Goal: Task Accomplishment & Management: Use online tool/utility

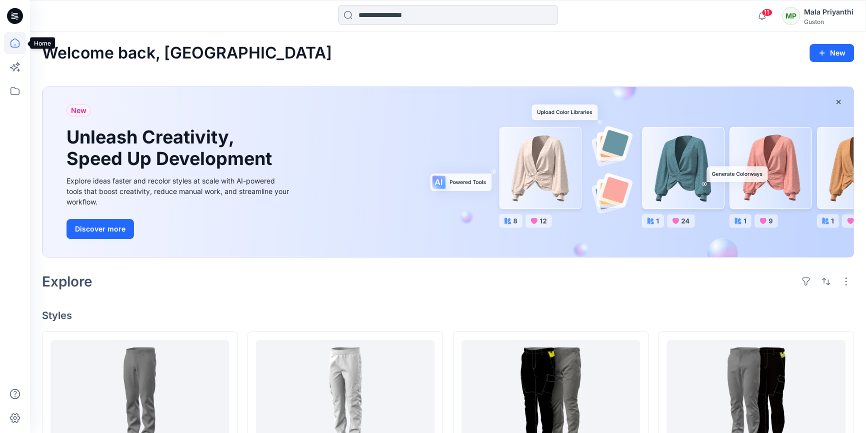
click at [14, 40] on icon at bounding box center [15, 43] width 22 height 22
click at [17, 94] on icon at bounding box center [15, 91] width 22 height 22
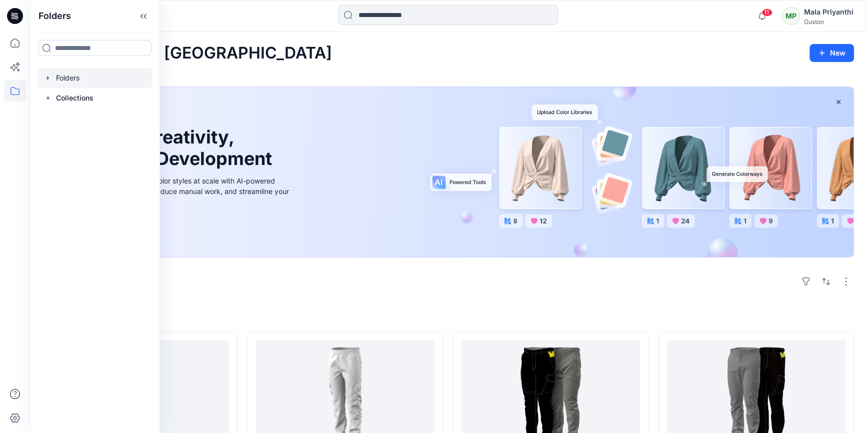
click at [49, 79] on icon "button" at bounding box center [48, 78] width 8 height 8
click at [105, 98] on div at bounding box center [95, 98] width 114 height 20
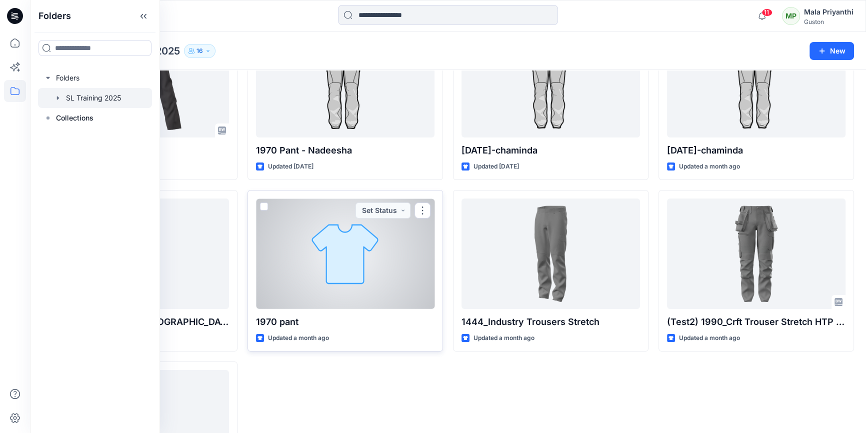
scroll to position [307, 0]
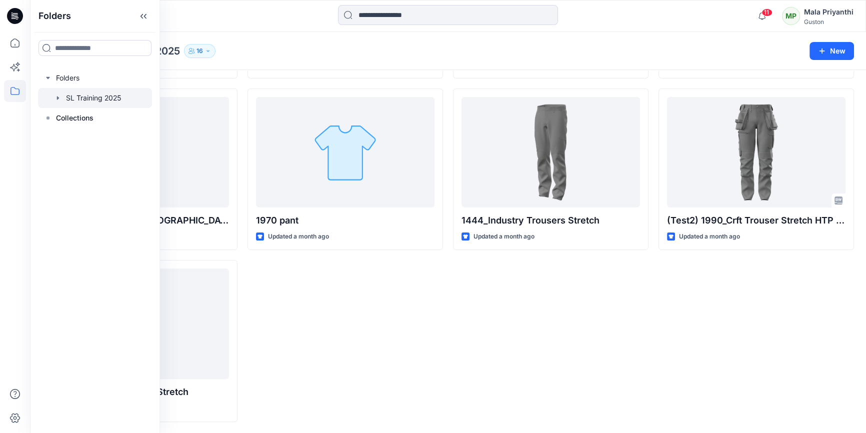
click at [81, 95] on div at bounding box center [95, 98] width 114 height 20
click at [112, 100] on div at bounding box center [95, 98] width 114 height 20
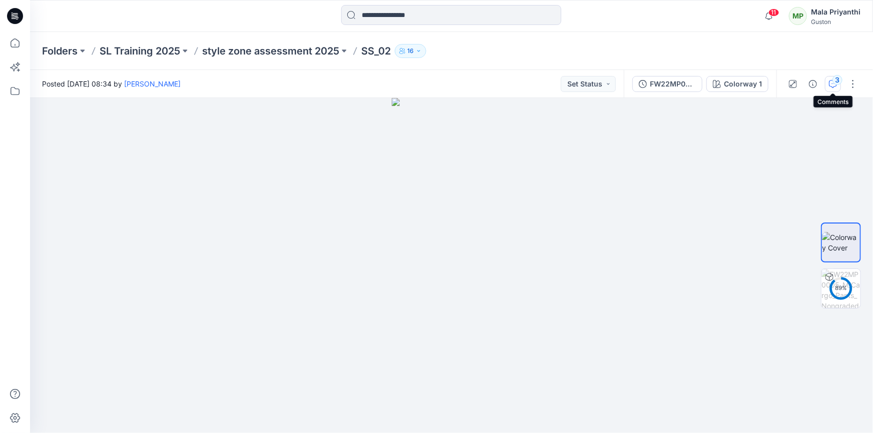
click at [833, 81] on div "3" at bounding box center [837, 80] width 10 height 10
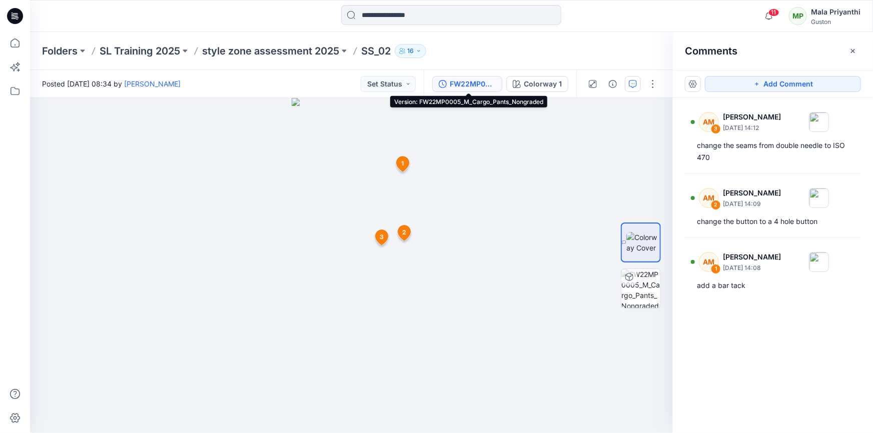
click at [456, 83] on div "FW22MP0005_M_Cargo_Pants_Nongraded" at bounding box center [473, 84] width 46 height 11
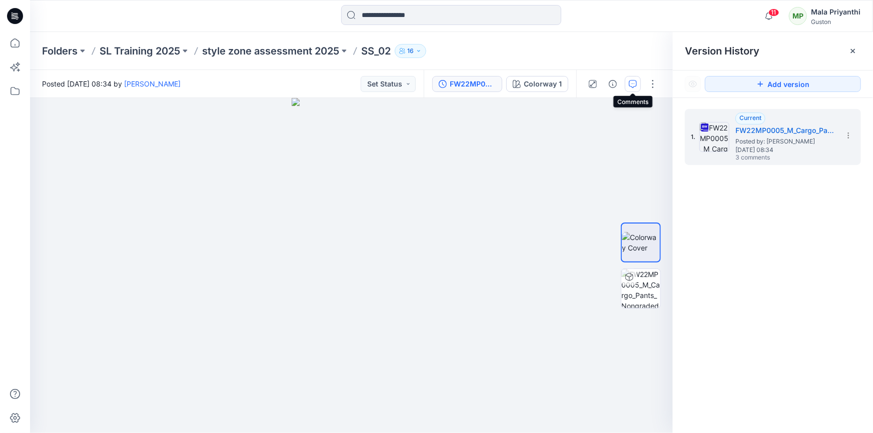
click at [630, 83] on icon "button" at bounding box center [633, 84] width 8 height 8
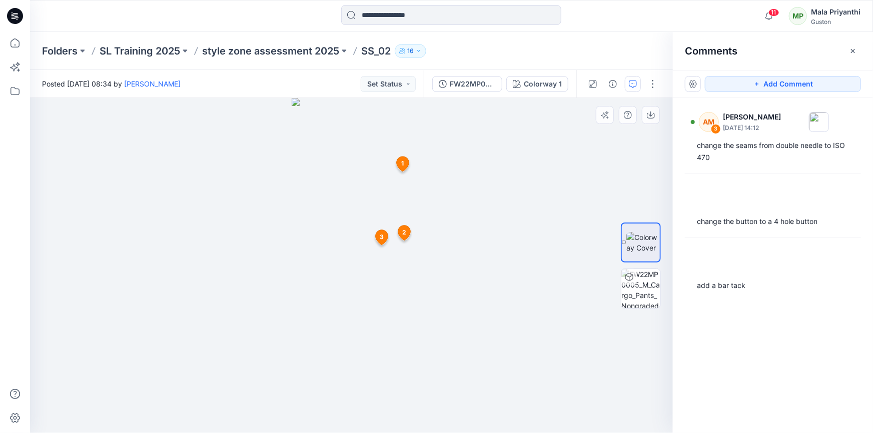
click at [398, 163] on icon at bounding box center [403, 164] width 13 height 15
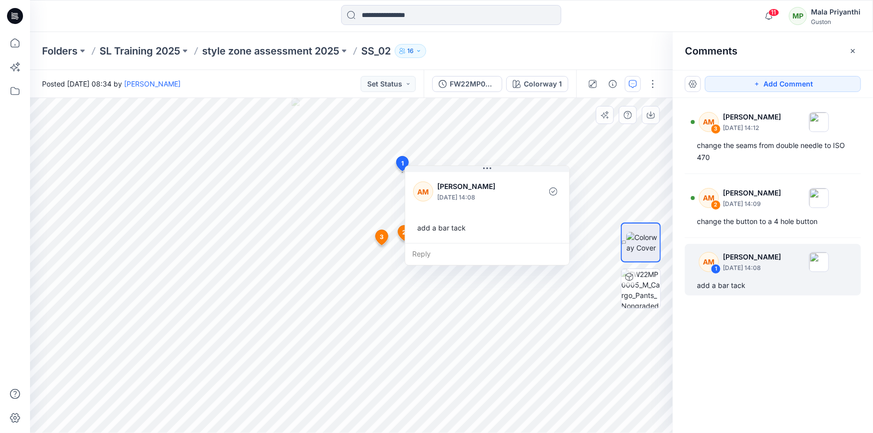
drag, startPoint x: 446, startPoint y: 181, endPoint x: 420, endPoint y: 209, distance: 38.3
click at [463, 170] on button at bounding box center [487, 169] width 164 height 6
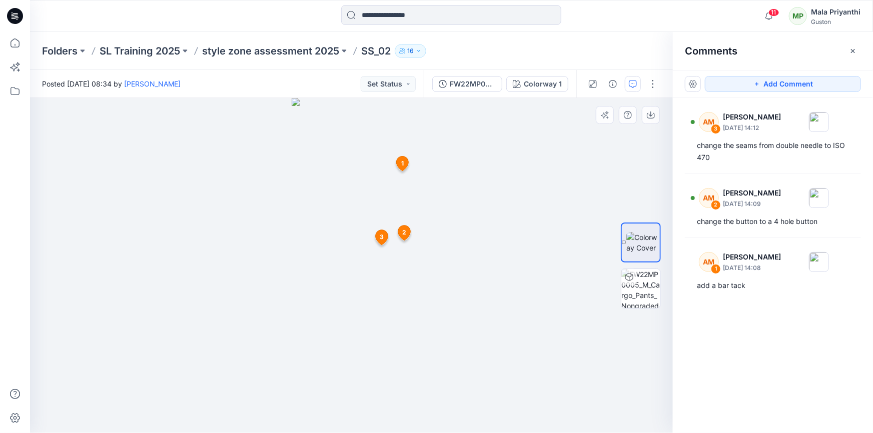
click at [381, 234] on span "3" at bounding box center [382, 237] width 4 height 9
drag, startPoint x: 484, startPoint y: 389, endPoint x: 487, endPoint y: 395, distance: 7.0
click at [487, 395] on div at bounding box center [351, 265] width 643 height 335
click at [415, 396] on img at bounding box center [352, 265] width 166 height 335
drag, startPoint x: 391, startPoint y: 371, endPoint x: 384, endPoint y: 217, distance: 154.7
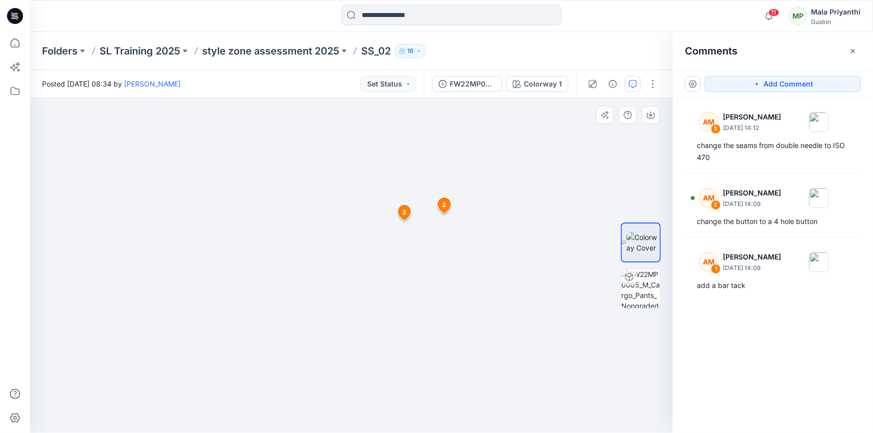
click at [382, 219] on img at bounding box center [351, 196] width 213 height 474
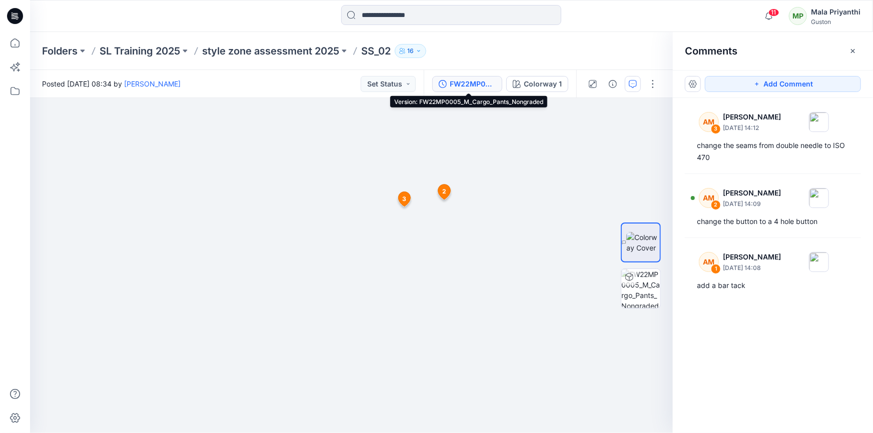
click at [458, 82] on div "FW22MP0005_M_Cargo_Pants_Nongraded" at bounding box center [473, 84] width 46 height 11
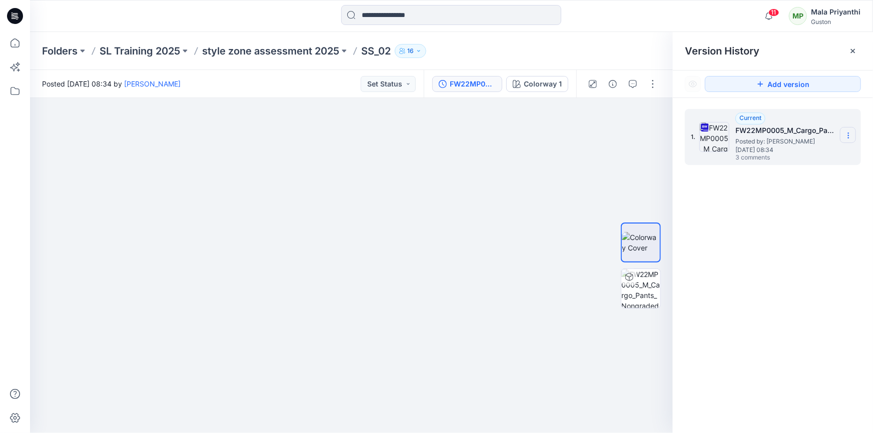
click at [845, 136] on icon at bounding box center [848, 136] width 8 height 8
click at [786, 157] on span "Download Source BW File" at bounding box center [798, 155] width 84 height 12
click at [632, 83] on icon "button" at bounding box center [633, 84] width 8 height 8
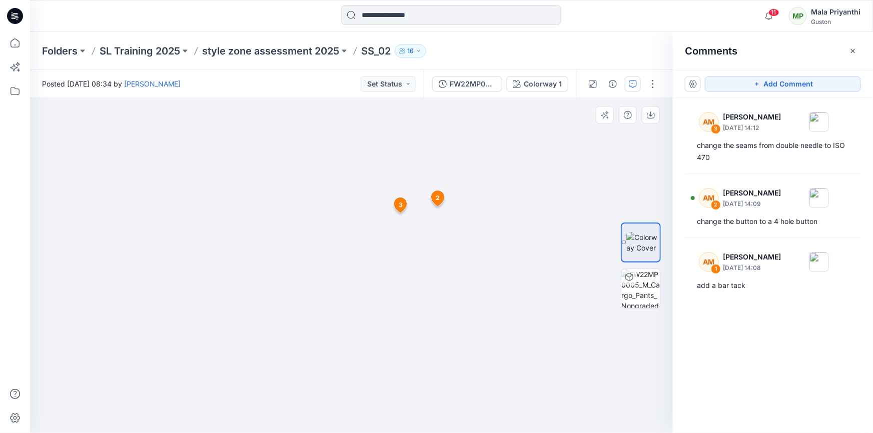
click at [401, 205] on span "3" at bounding box center [401, 205] width 4 height 9
click at [405, 351] on span "3" at bounding box center [404, 351] width 4 height 9
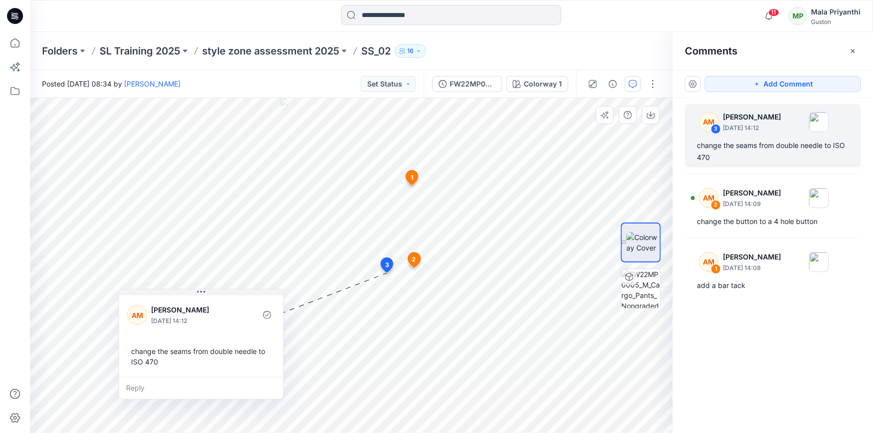
click at [385, 264] on div "3 AM [PERSON_NAME] [DATE] 14:12 change the seams from double needle to ISO 470 …" at bounding box center [387, 267] width 17 height 19
click at [390, 267] on icon at bounding box center [387, 265] width 12 height 15
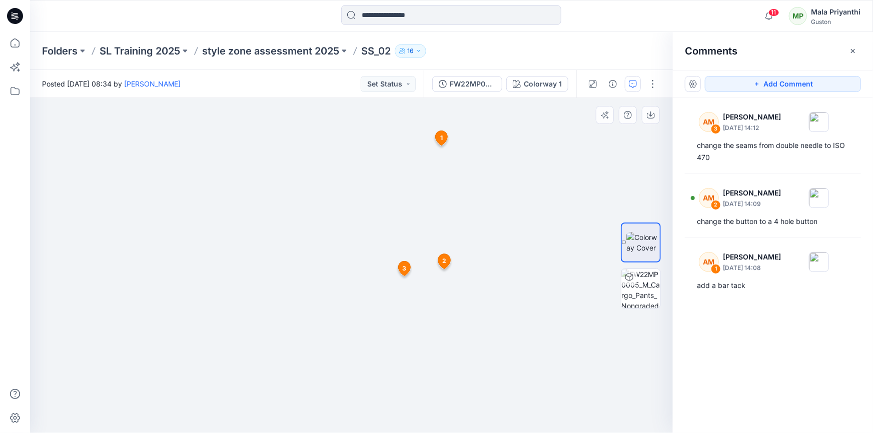
drag, startPoint x: 490, startPoint y: 330, endPoint x: 478, endPoint y: 232, distance: 98.8
drag, startPoint x: 413, startPoint y: 243, endPoint x: 416, endPoint y: 250, distance: 8.1
click at [697, 87] on button "button" at bounding box center [693, 84] width 16 height 16
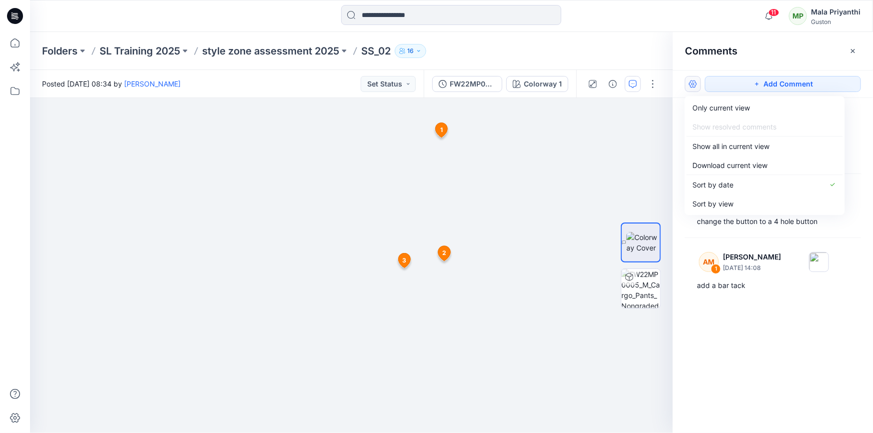
click at [793, 318] on div "AM 3 [PERSON_NAME] [DATE] 14:12 change the seams from double needle to ISO 470 …" at bounding box center [773, 247] width 200 height 298
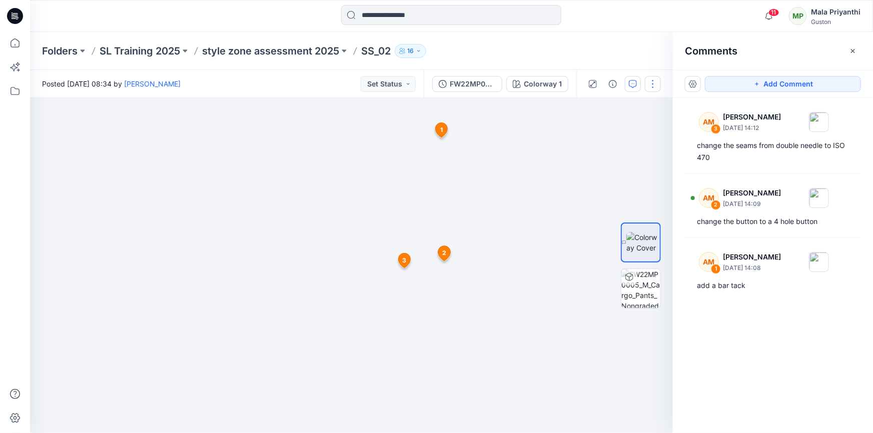
click at [653, 85] on button "button" at bounding box center [653, 84] width 16 height 16
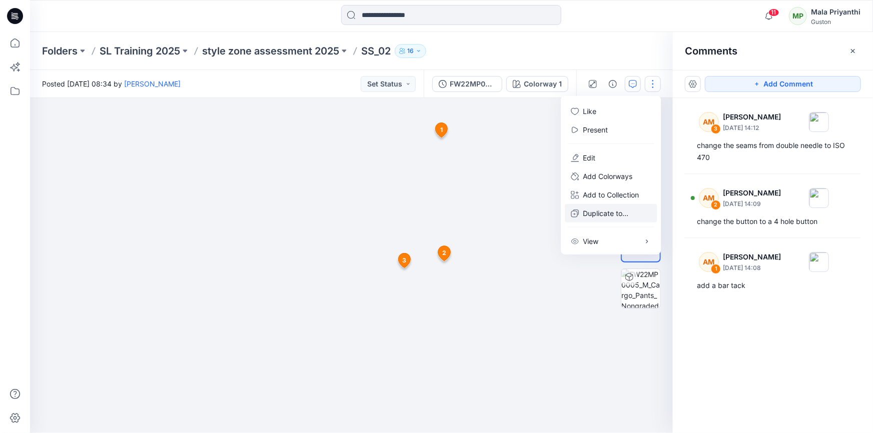
click at [611, 214] on p "Duplicate to..." at bounding box center [606, 213] width 46 height 11
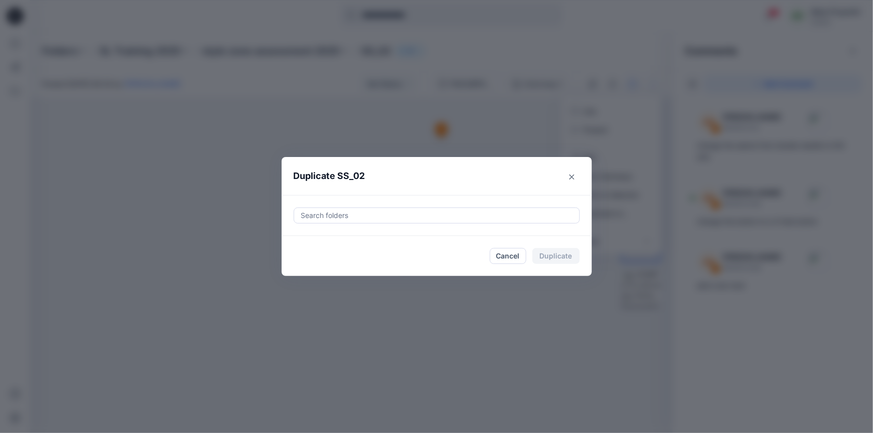
click at [362, 218] on div at bounding box center [436, 216] width 273 height 12
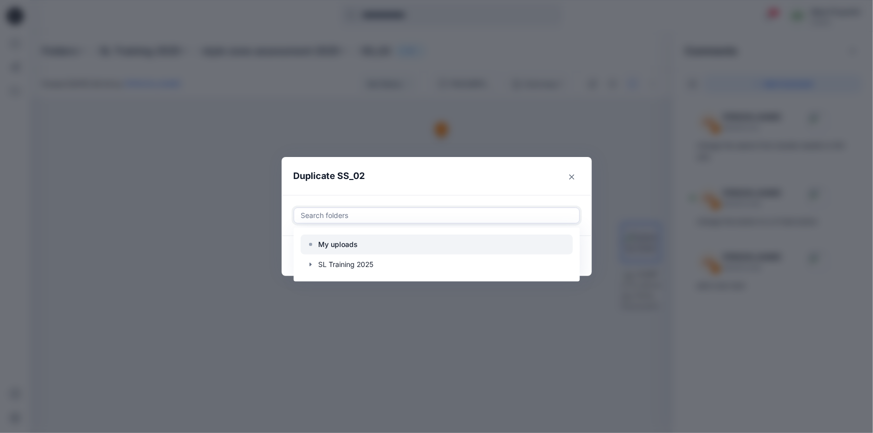
click at [350, 245] on p "My uploads" at bounding box center [339, 245] width 40 height 12
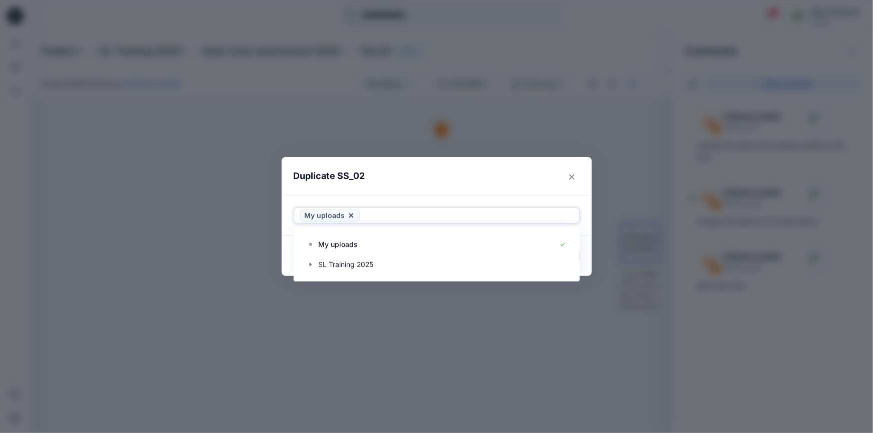
click at [475, 168] on header "Duplicate SS_02" at bounding box center [427, 176] width 290 height 38
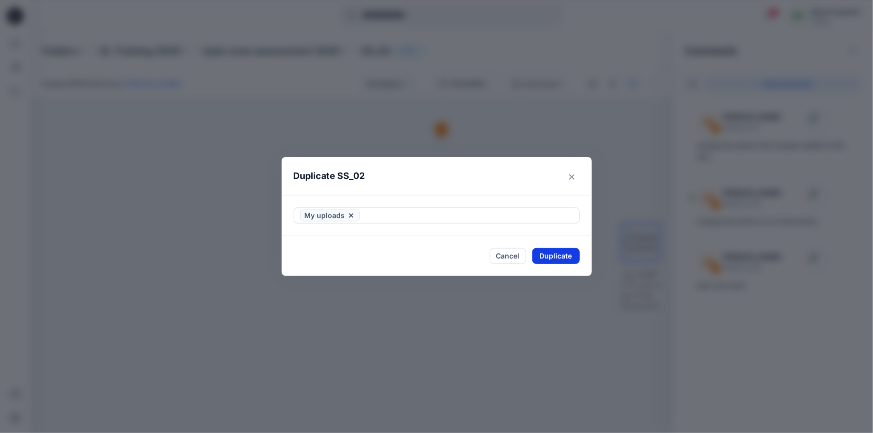
click at [551, 259] on button "Duplicate" at bounding box center [556, 256] width 48 height 16
click at [571, 177] on icon "Close" at bounding box center [571, 176] width 5 height 5
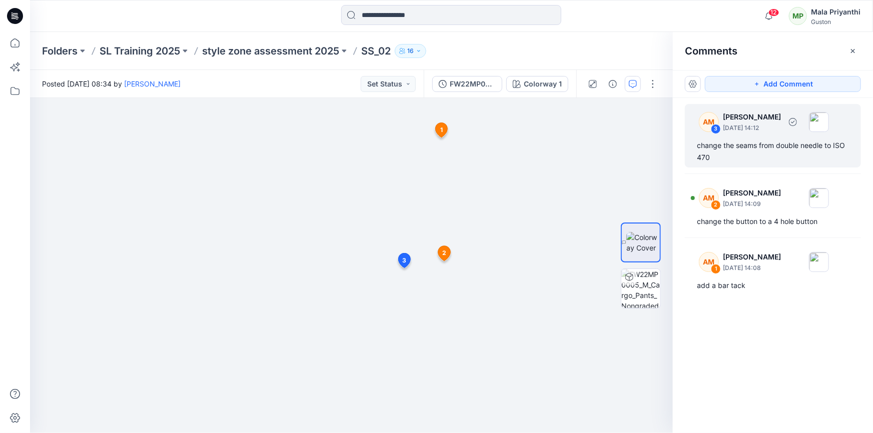
drag, startPoint x: 741, startPoint y: 117, endPoint x: 737, endPoint y: 132, distance: 15.4
click at [741, 117] on p "[PERSON_NAME]" at bounding box center [752, 117] width 58 height 12
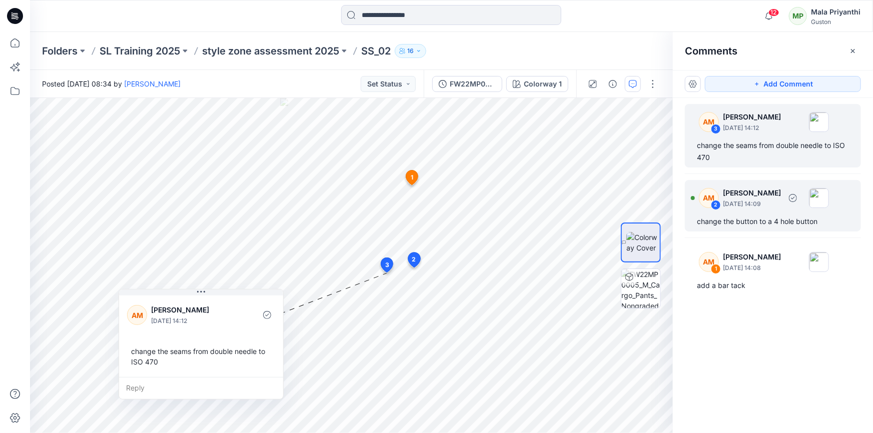
click at [733, 203] on p "[DATE] 14:09" at bounding box center [752, 204] width 58 height 10
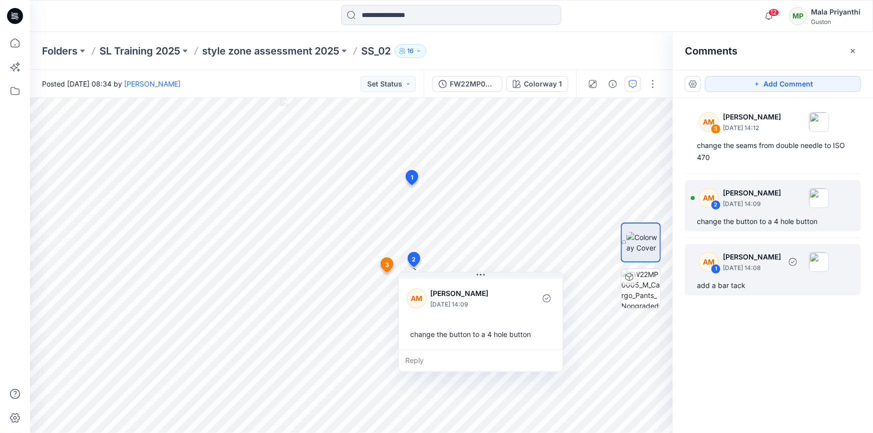
click at [730, 123] on p "[PERSON_NAME]" at bounding box center [752, 117] width 58 height 12
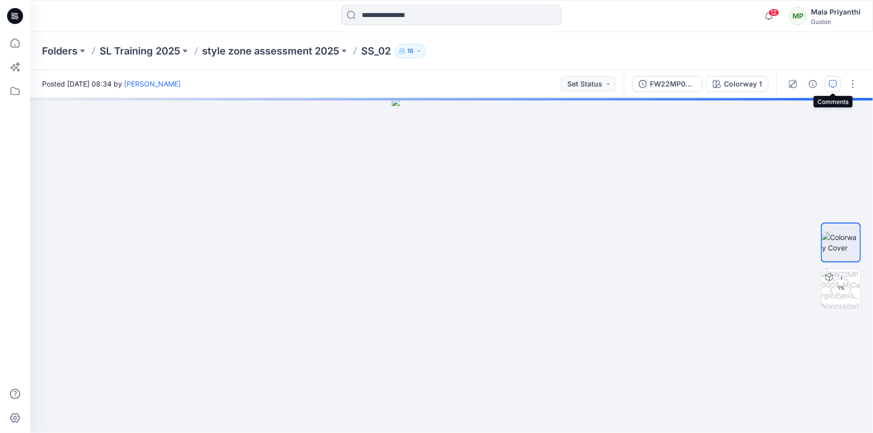
click at [837, 84] on button "button" at bounding box center [833, 84] width 16 height 16
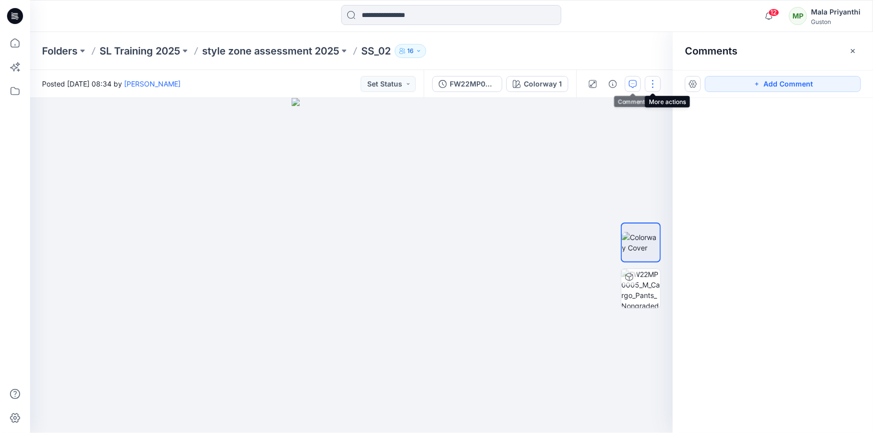
click at [654, 85] on button "button" at bounding box center [653, 84] width 16 height 16
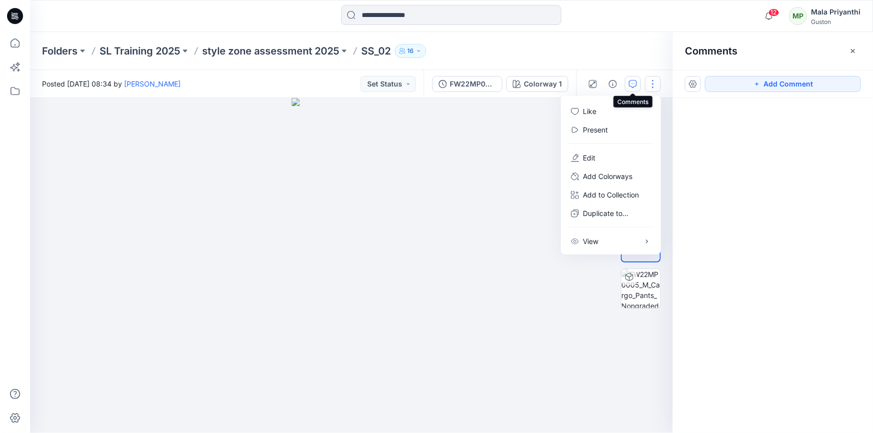
click at [631, 80] on icon "button" at bounding box center [633, 84] width 8 height 8
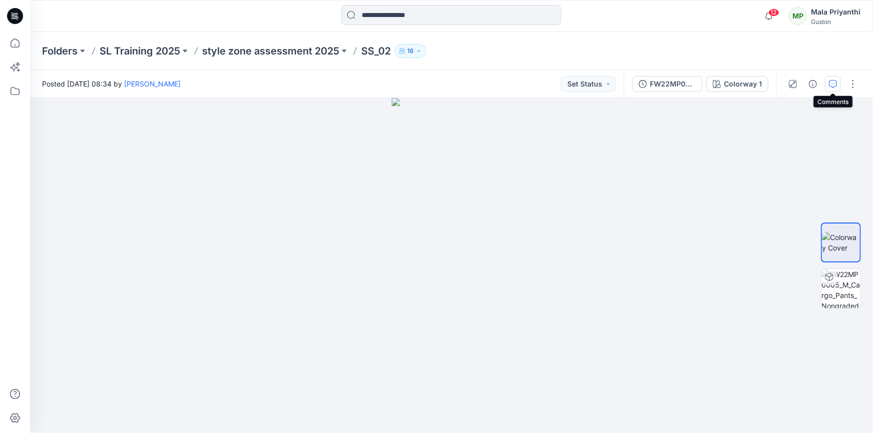
click at [835, 82] on icon "button" at bounding box center [833, 84] width 8 height 8
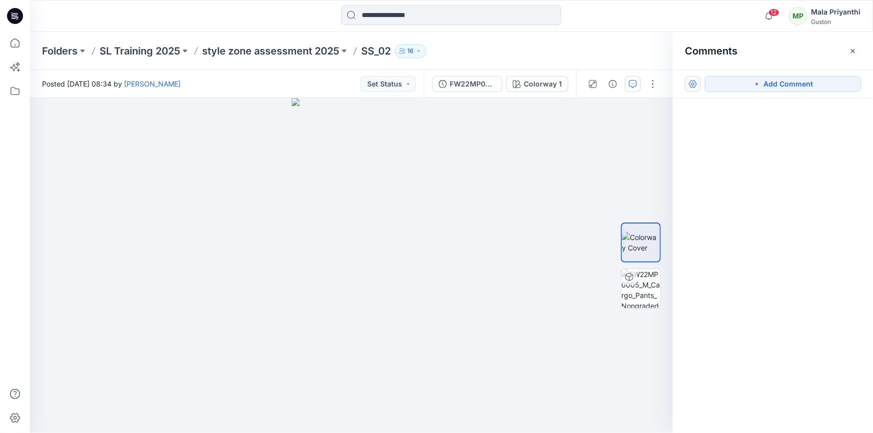
click at [695, 86] on button "button" at bounding box center [693, 84] width 16 height 16
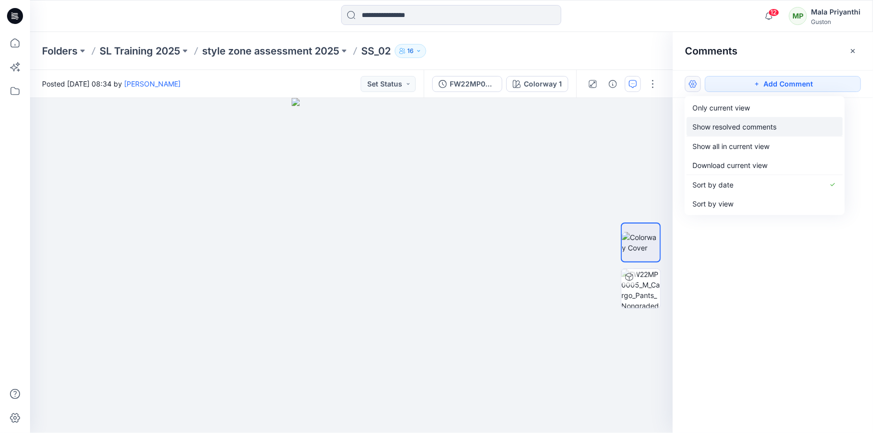
click at [708, 125] on p "Show resolved comments" at bounding box center [735, 127] width 84 height 11
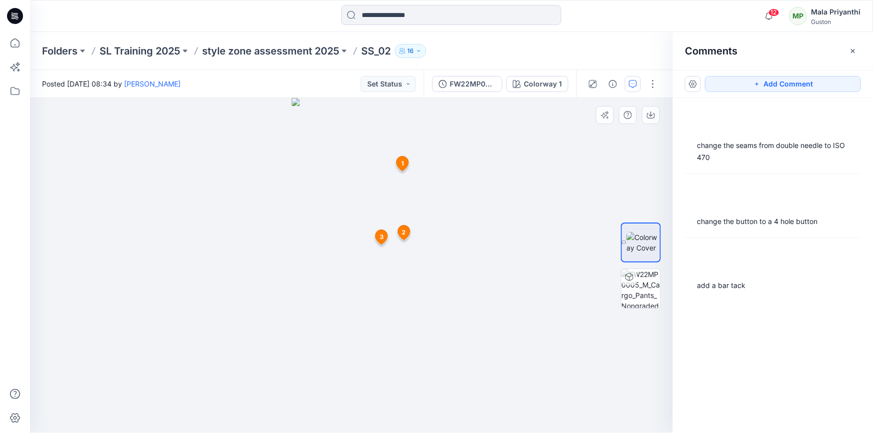
click at [576, 165] on div at bounding box center [351, 265] width 643 height 335
